Goal: Task Accomplishment & Management: Manage account settings

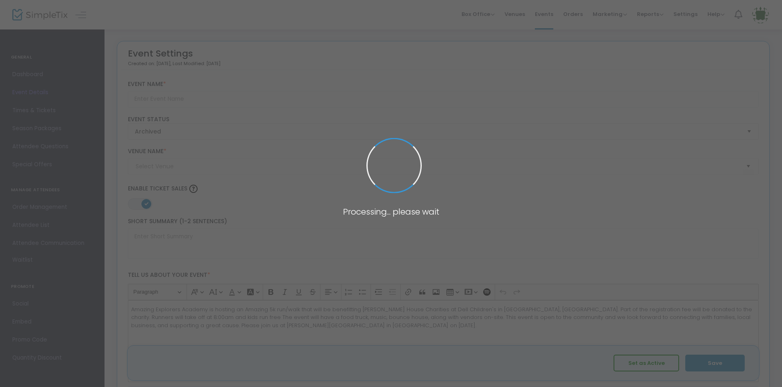
type input "Amazing 5K for a Cause"
type textarea "Amazing Explorers Academy is hosting an Amazing 5k run/walk that will be benefi…"
type input "Register Now"
checkbox input "true"
type input "[PERSON_NAME][GEOGRAPHIC_DATA]"
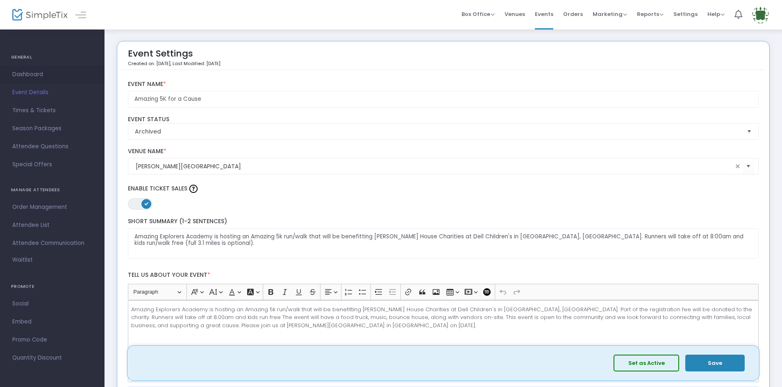
click at [17, 72] on span "Dashboard" at bounding box center [52, 74] width 80 height 11
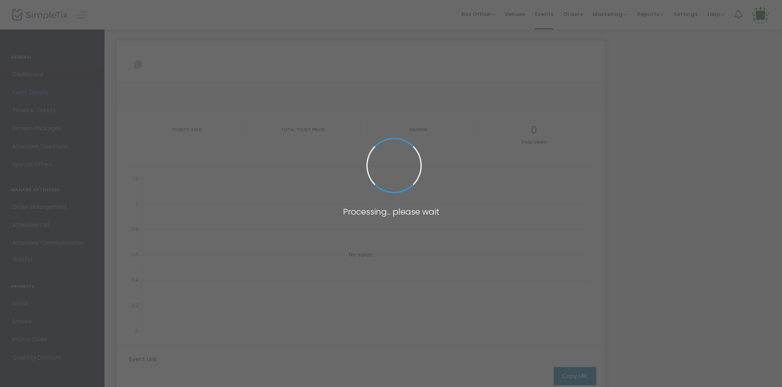
type input "[URL][DOMAIN_NAME]"
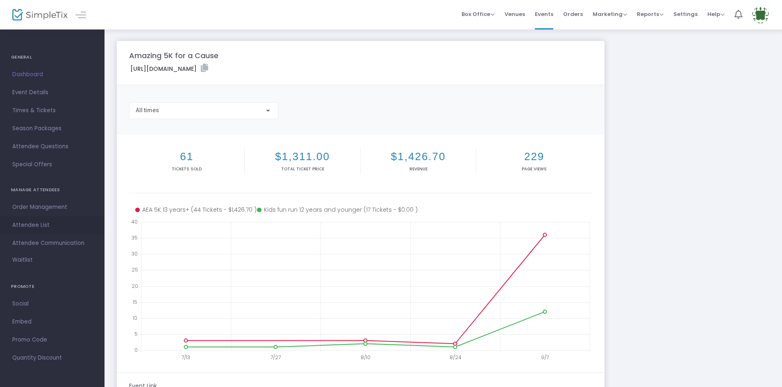
click at [41, 223] on span "Attendee List" at bounding box center [52, 225] width 80 height 11
click at [0, 0] on span at bounding box center [0, 0] width 0 height 0
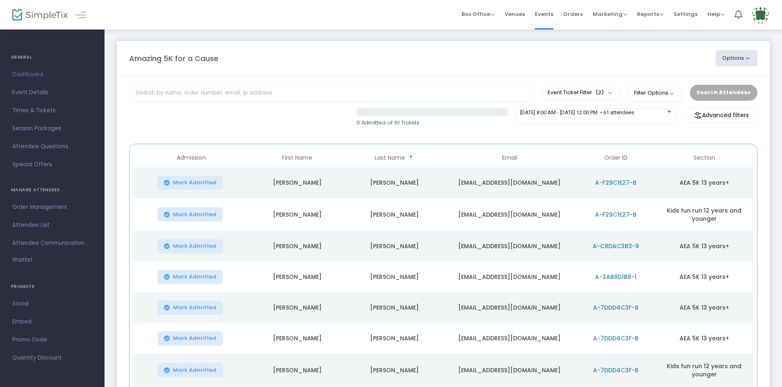
click at [168, 183] on icon "Data table" at bounding box center [167, 183] width 6 height 0
click at [167, 215] on icon "Data table" at bounding box center [167, 215] width 6 height 0
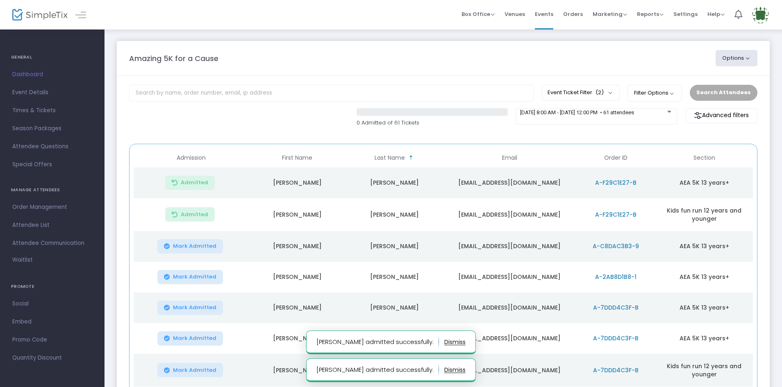
click at [166, 246] on icon "Data table" at bounding box center [167, 246] width 6 height 0
click at [165, 277] on icon "Data table" at bounding box center [167, 277] width 6 height 0
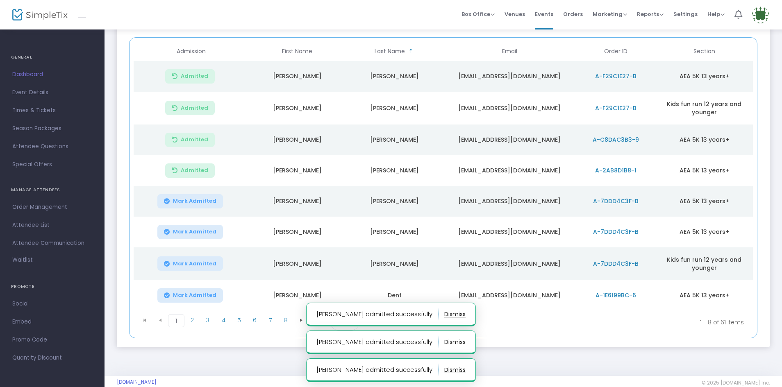
scroll to position [120, 0]
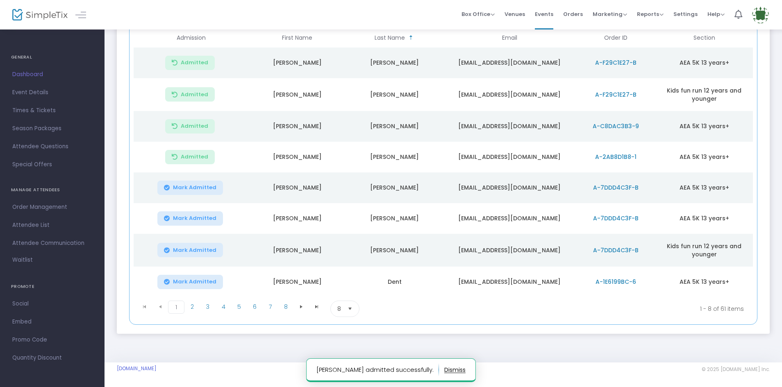
click at [166, 282] on icon "Data table" at bounding box center [167, 282] width 6 height 0
click at [194, 304] on span "2" at bounding box center [192, 307] width 16 height 12
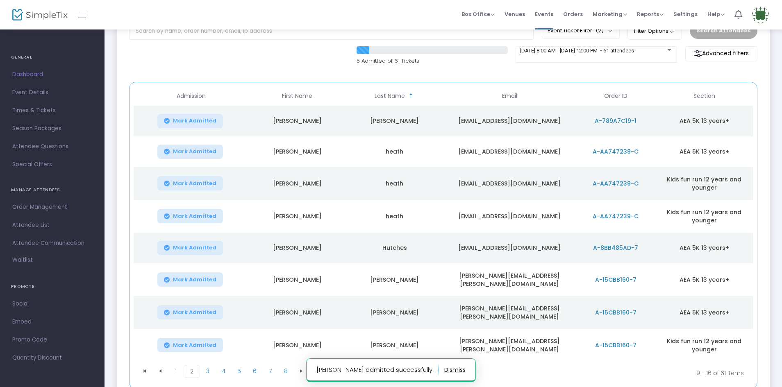
scroll to position [0, 0]
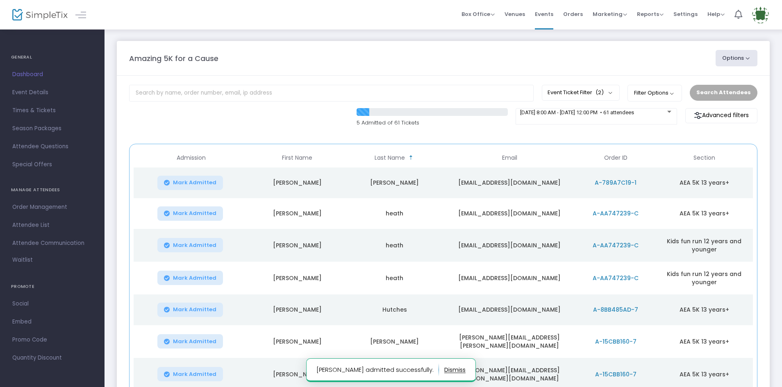
click at [170, 183] on icon "Data table" at bounding box center [167, 183] width 6 height 0
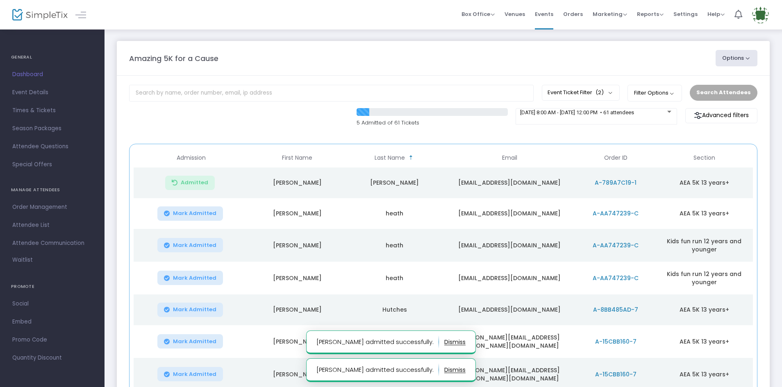
click at [168, 213] on icon "Data table" at bounding box center [167, 213] width 6 height 0
click at [170, 245] on icon "Data table" at bounding box center [167, 245] width 6 height 0
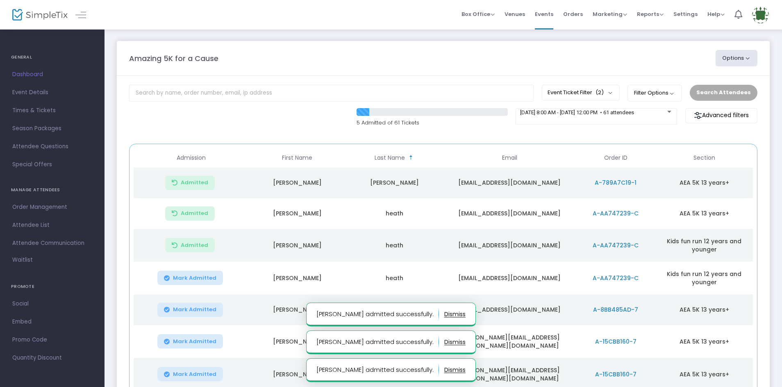
click at [167, 278] on icon "Data table" at bounding box center [167, 278] width 6 height 0
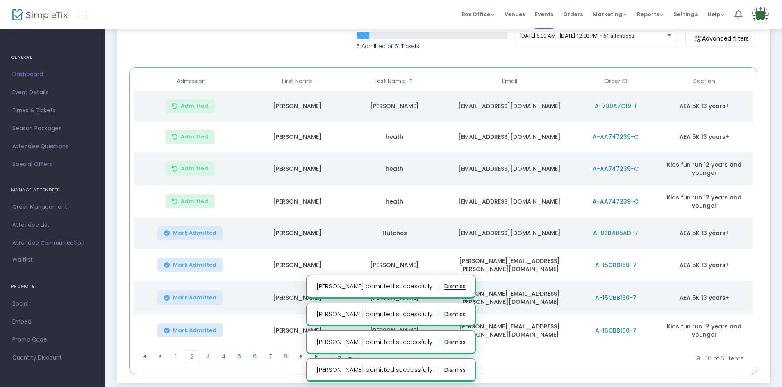
scroll to position [82, 0]
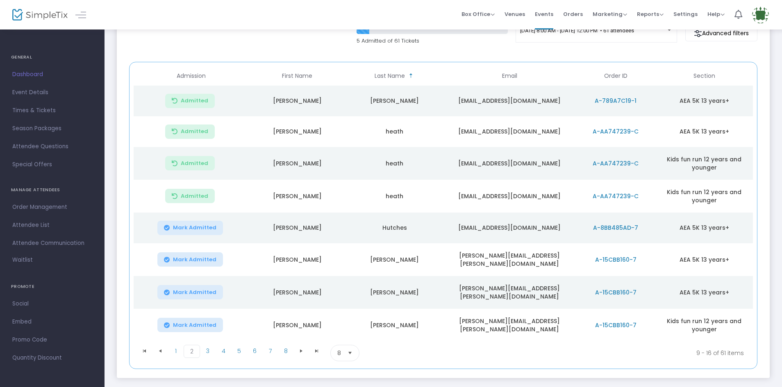
click at [170, 260] on icon "Data table" at bounding box center [167, 260] width 6 height 0
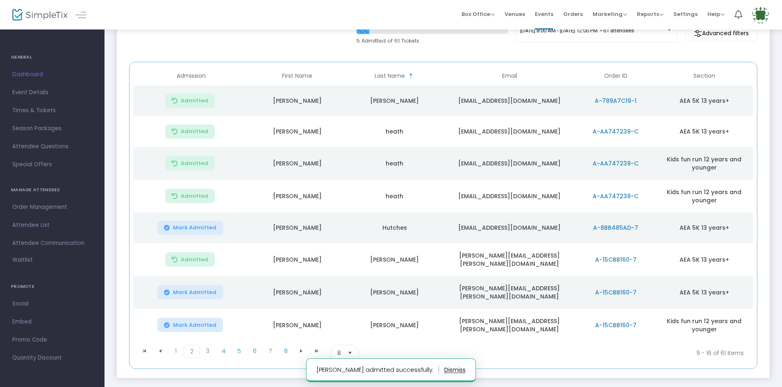
click at [168, 292] on icon "Data table" at bounding box center [167, 292] width 6 height 0
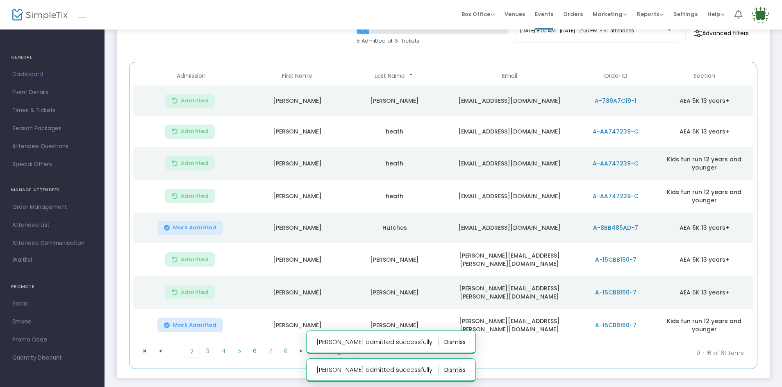
click at [168, 325] on icon "Data table" at bounding box center [167, 325] width 6 height 0
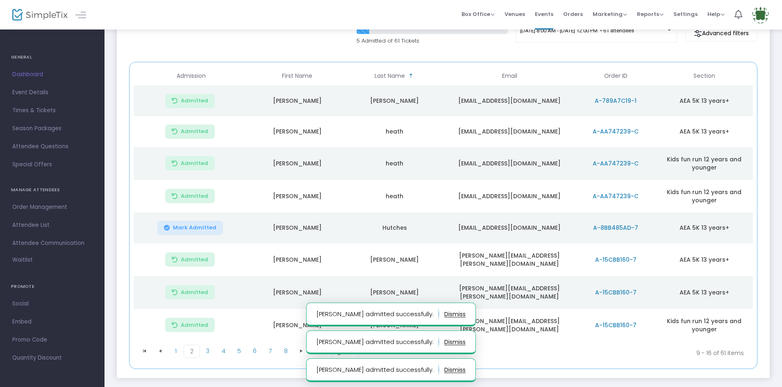
scroll to position [122, 0]
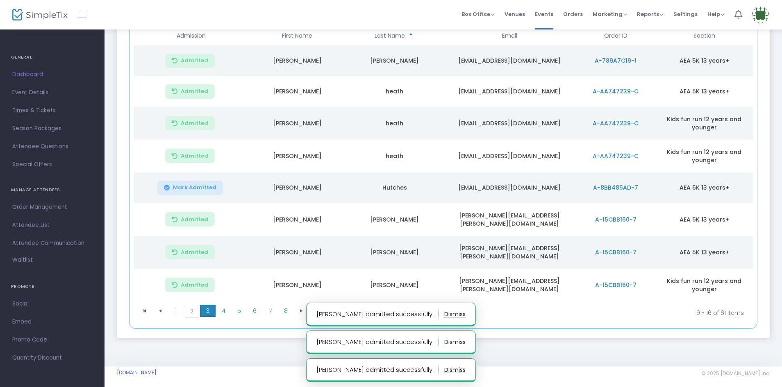
click at [209, 306] on span "3" at bounding box center [208, 311] width 16 height 12
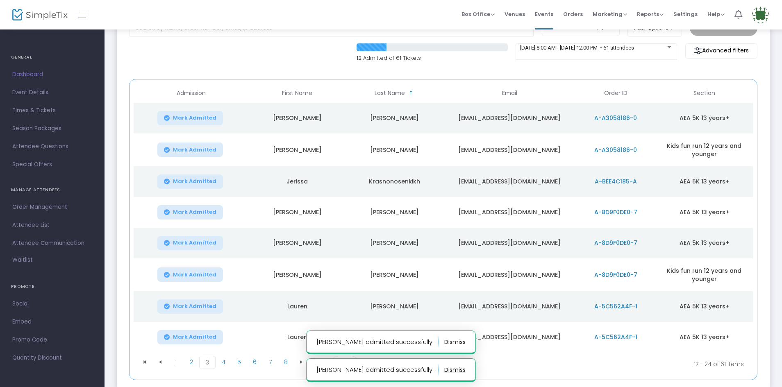
scroll to position [79, 0]
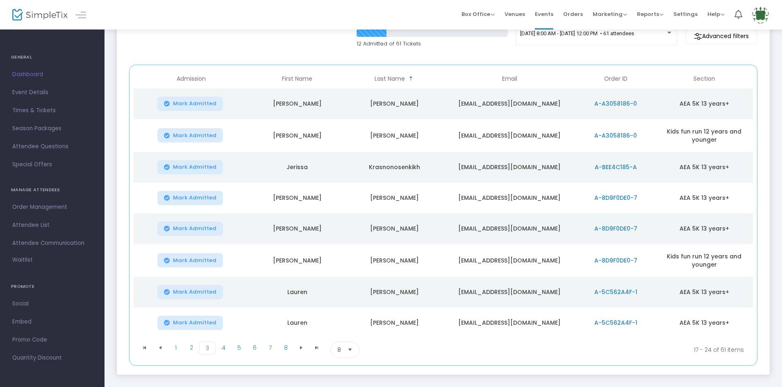
click at [166, 167] on icon "Data table" at bounding box center [167, 167] width 6 height 0
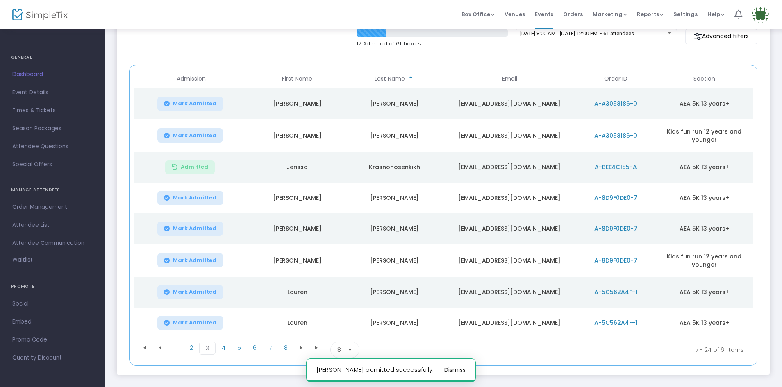
scroll to position [120, 0]
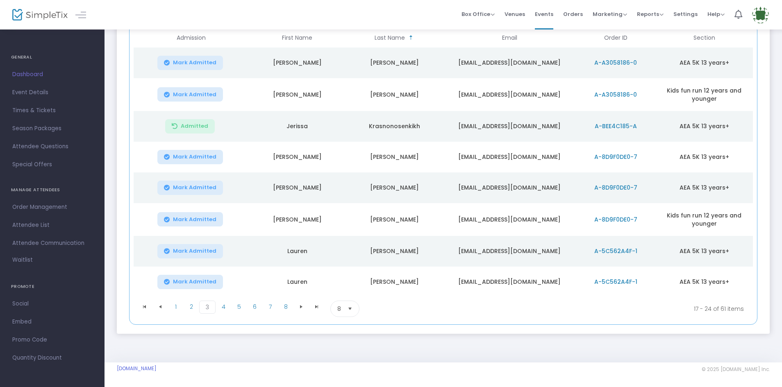
click at [167, 251] on icon "Data table" at bounding box center [167, 251] width 6 height 0
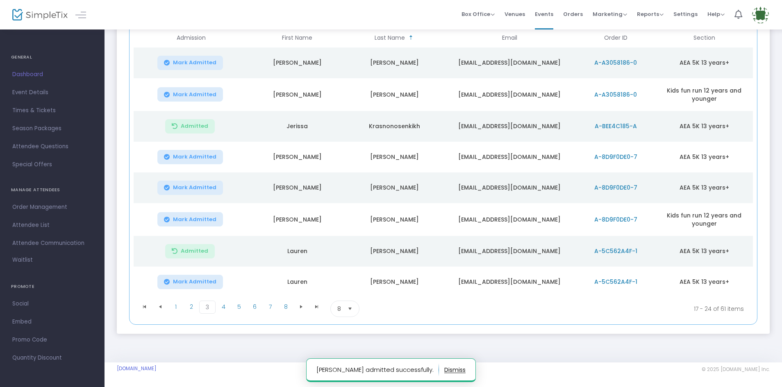
click at [168, 282] on icon "Data table" at bounding box center [167, 282] width 6 height 0
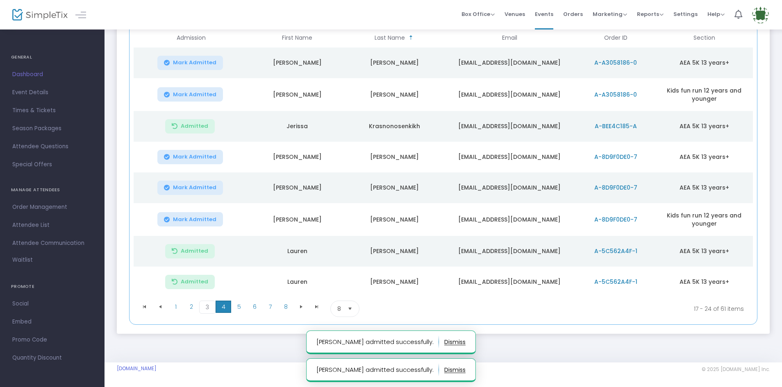
click at [223, 307] on span "4" at bounding box center [223, 307] width 16 height 12
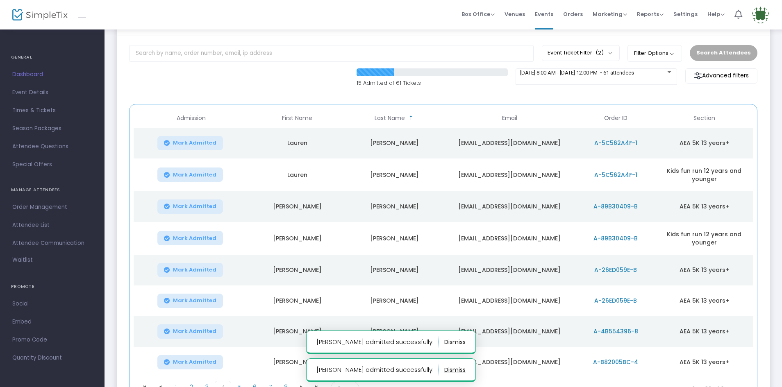
scroll to position [38, 0]
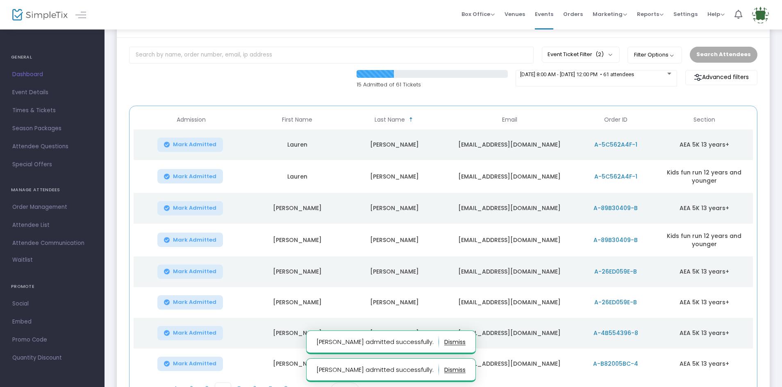
click at [168, 145] on icon "Data table" at bounding box center [167, 145] width 6 height 0
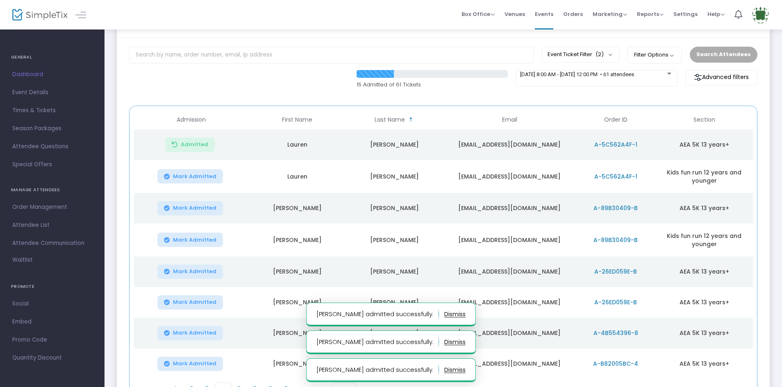
click at [168, 177] on icon "Data table" at bounding box center [167, 177] width 6 height 0
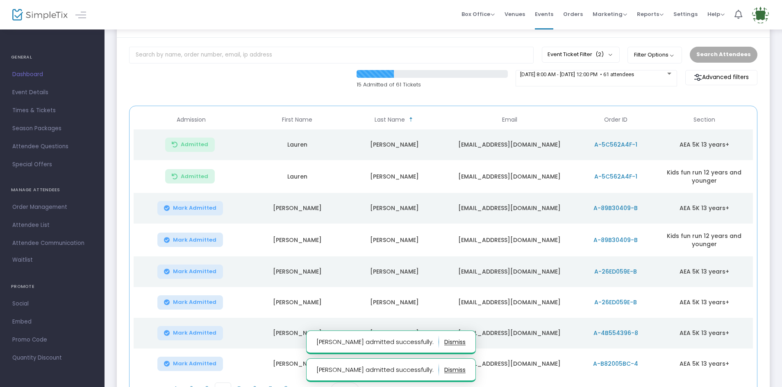
drag, startPoint x: 167, startPoint y: 209, endPoint x: 168, endPoint y: 222, distance: 12.7
click at [167, 208] on icon "Data table" at bounding box center [167, 208] width 6 height 0
click at [168, 240] on icon "Data table" at bounding box center [167, 240] width 6 height 0
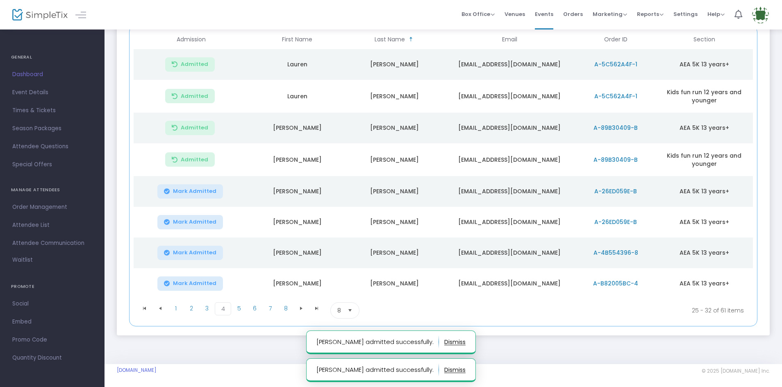
scroll to position [120, 0]
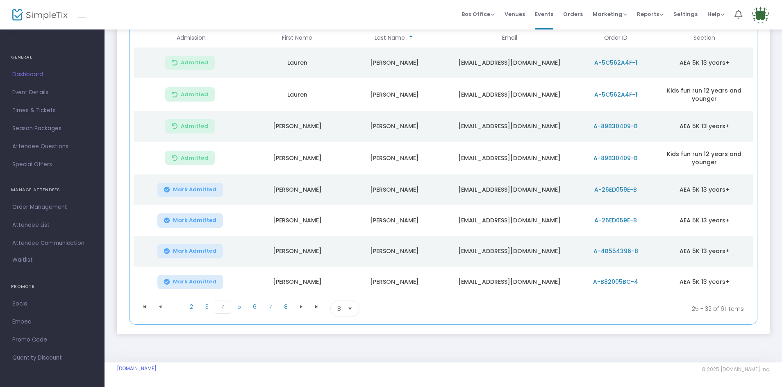
click at [169, 190] on icon "Data table" at bounding box center [167, 190] width 6 height 0
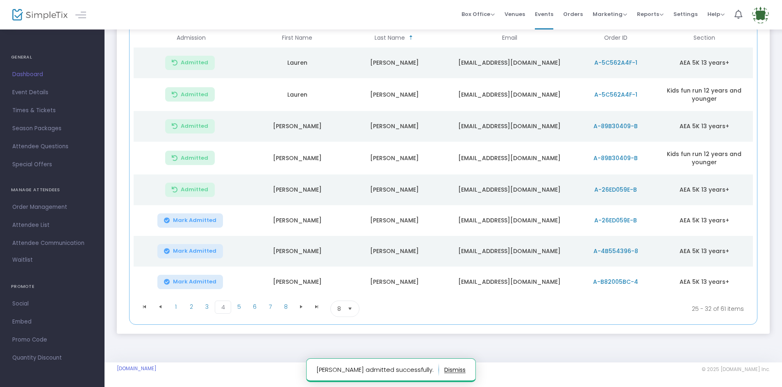
click at [169, 220] on icon "Data table" at bounding box center [167, 220] width 6 height 0
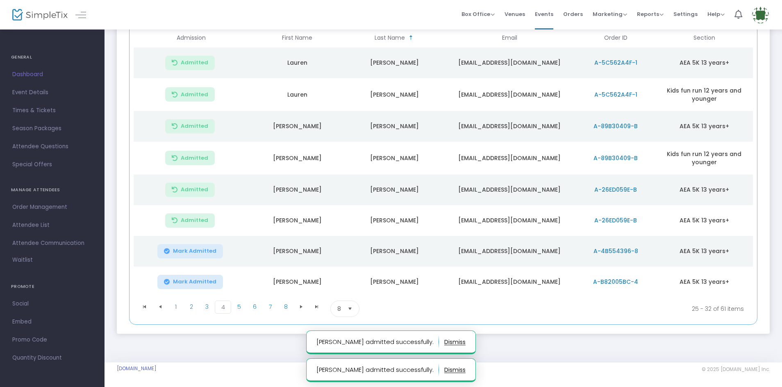
click at [168, 282] on icon "Data table" at bounding box center [167, 282] width 6 height 0
click at [240, 309] on span "5" at bounding box center [239, 307] width 16 height 12
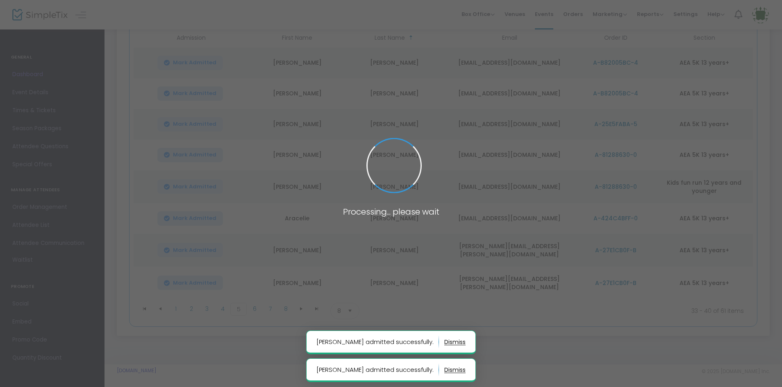
scroll to position [118, 0]
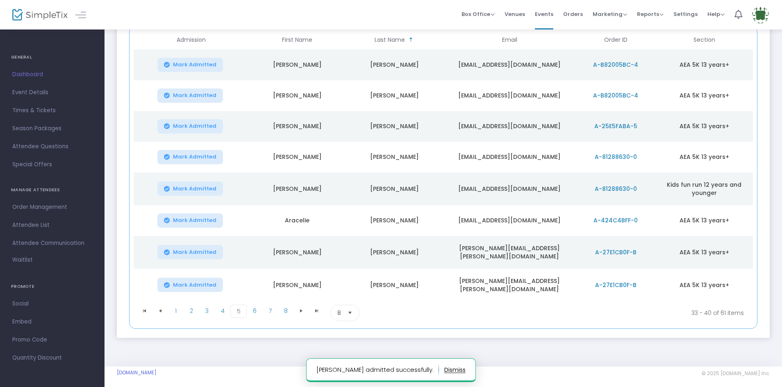
click at [168, 65] on icon "Data table" at bounding box center [167, 65] width 6 height 0
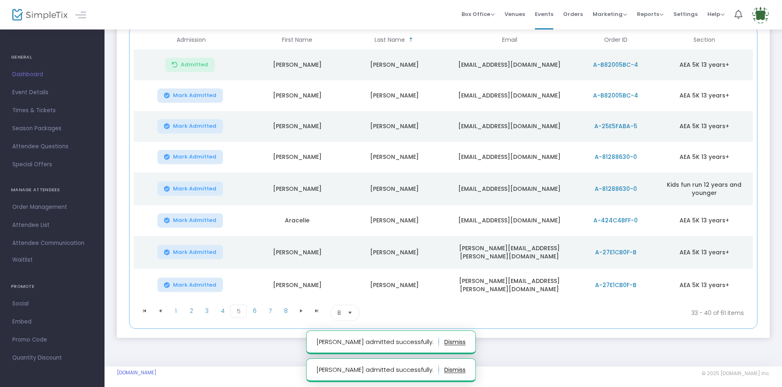
click at [166, 95] on icon "Data table" at bounding box center [167, 95] width 6 height 0
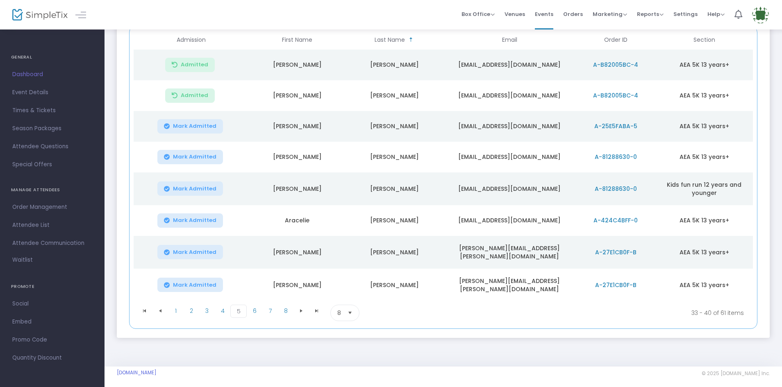
click at [167, 220] on icon "Data table" at bounding box center [167, 220] width 6 height 0
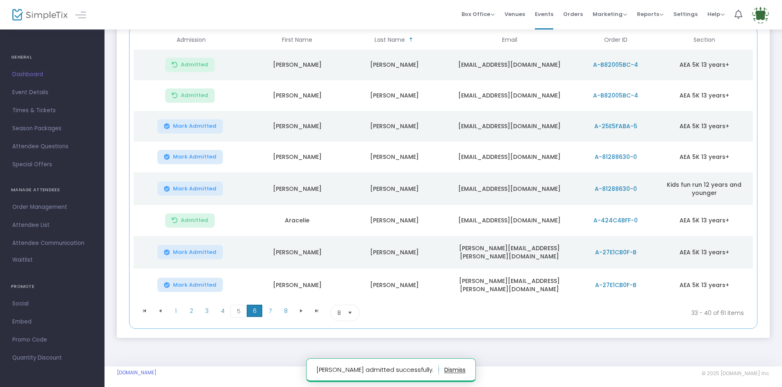
click at [249, 308] on span "6" at bounding box center [255, 311] width 16 height 12
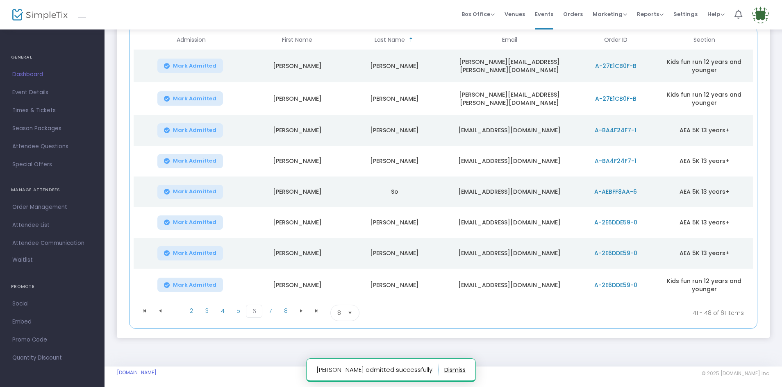
click at [168, 130] on icon "Data table" at bounding box center [167, 130] width 6 height 0
click at [168, 161] on icon "Data table" at bounding box center [167, 161] width 6 height 0
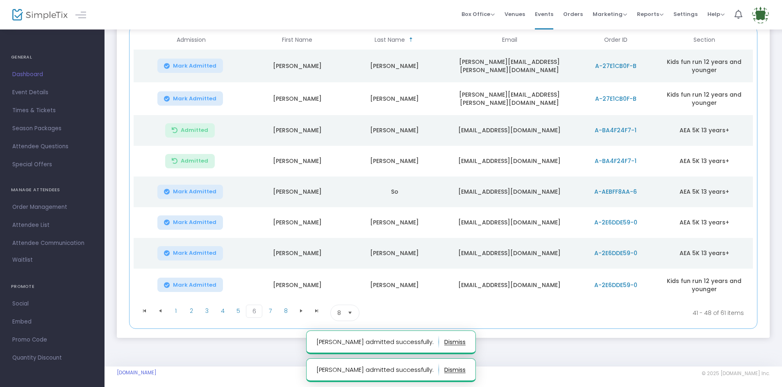
click at [168, 192] on icon "Data table" at bounding box center [167, 192] width 6 height 0
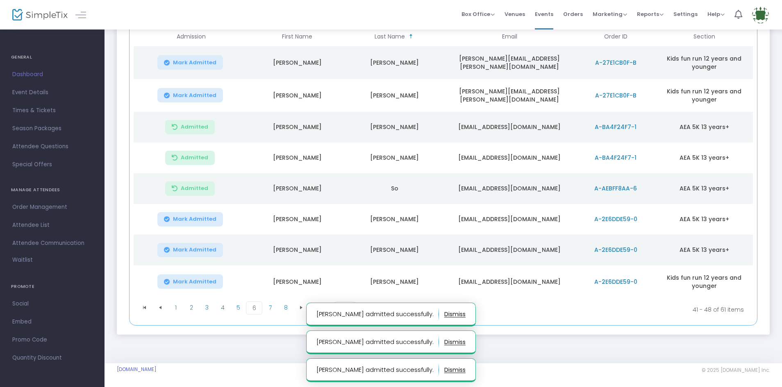
scroll to position [122, 0]
click at [270, 308] on span "7" at bounding box center [270, 307] width 16 height 12
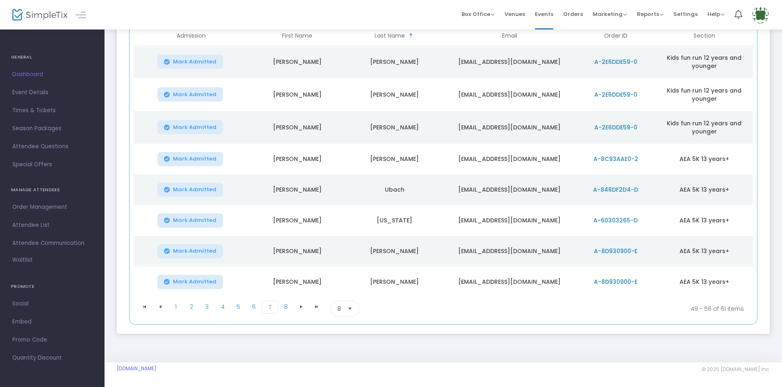
click at [168, 159] on icon "Data table" at bounding box center [167, 159] width 6 height 0
